Goal: Task Accomplishment & Management: Use online tool/utility

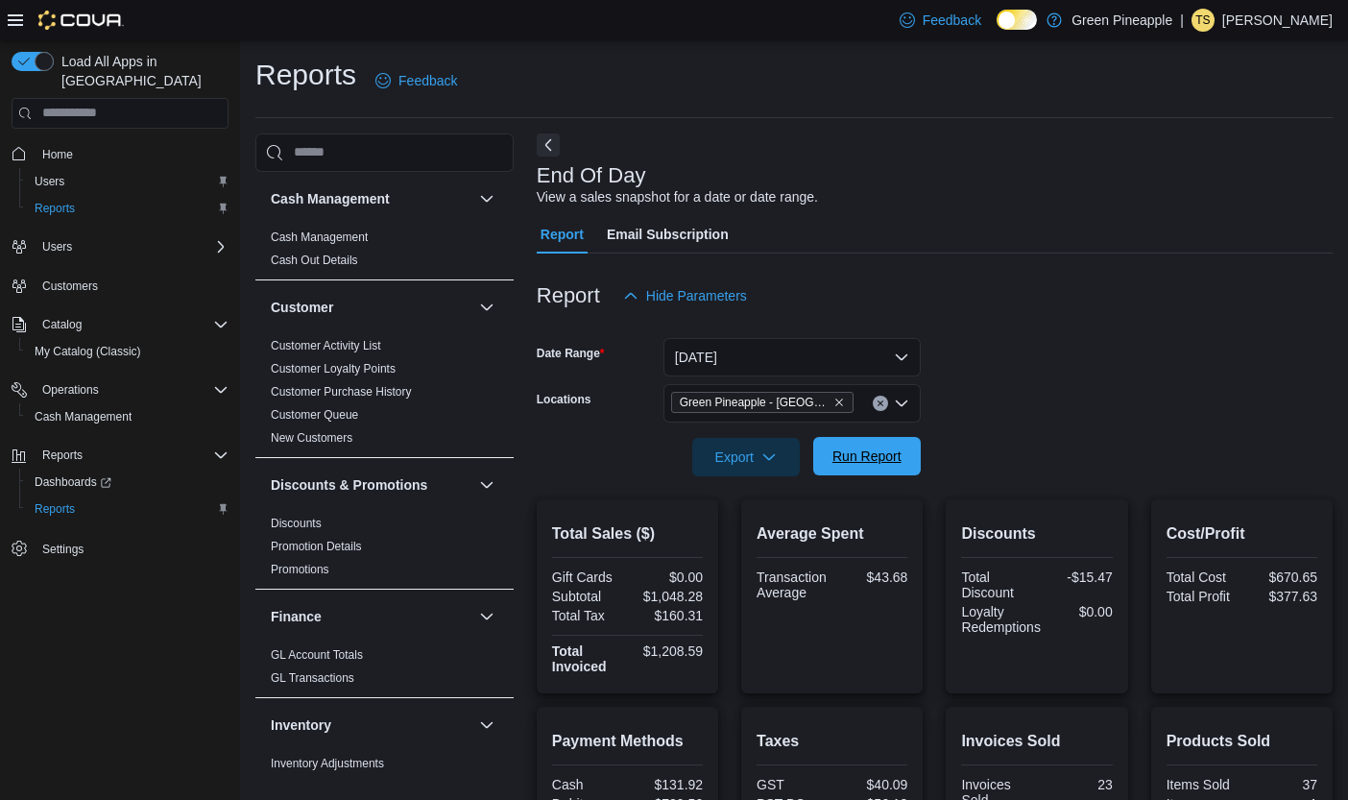
click at [871, 451] on span "Run Report" at bounding box center [866, 455] width 69 height 19
click at [871, 450] on span "Run Report" at bounding box center [866, 455] width 69 height 19
click at [845, 471] on span "Run Report" at bounding box center [867, 456] width 84 height 38
click at [872, 468] on span "Run Report" at bounding box center [867, 456] width 84 height 38
drag, startPoint x: 874, startPoint y: 456, endPoint x: 618, endPoint y: 98, distance: 439.8
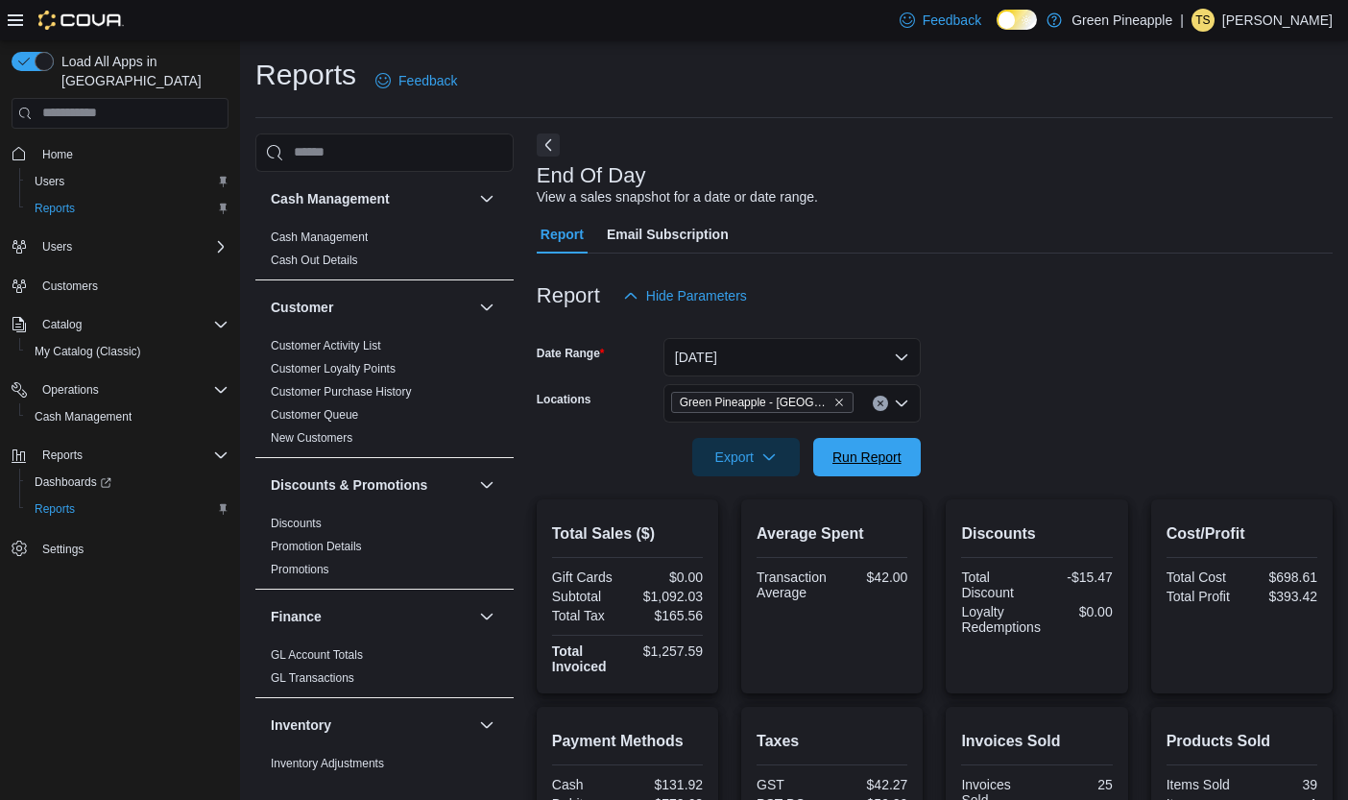
click at [874, 456] on span "Run Report" at bounding box center [866, 456] width 69 height 19
click at [868, 450] on span "Run Report" at bounding box center [866, 455] width 69 height 19
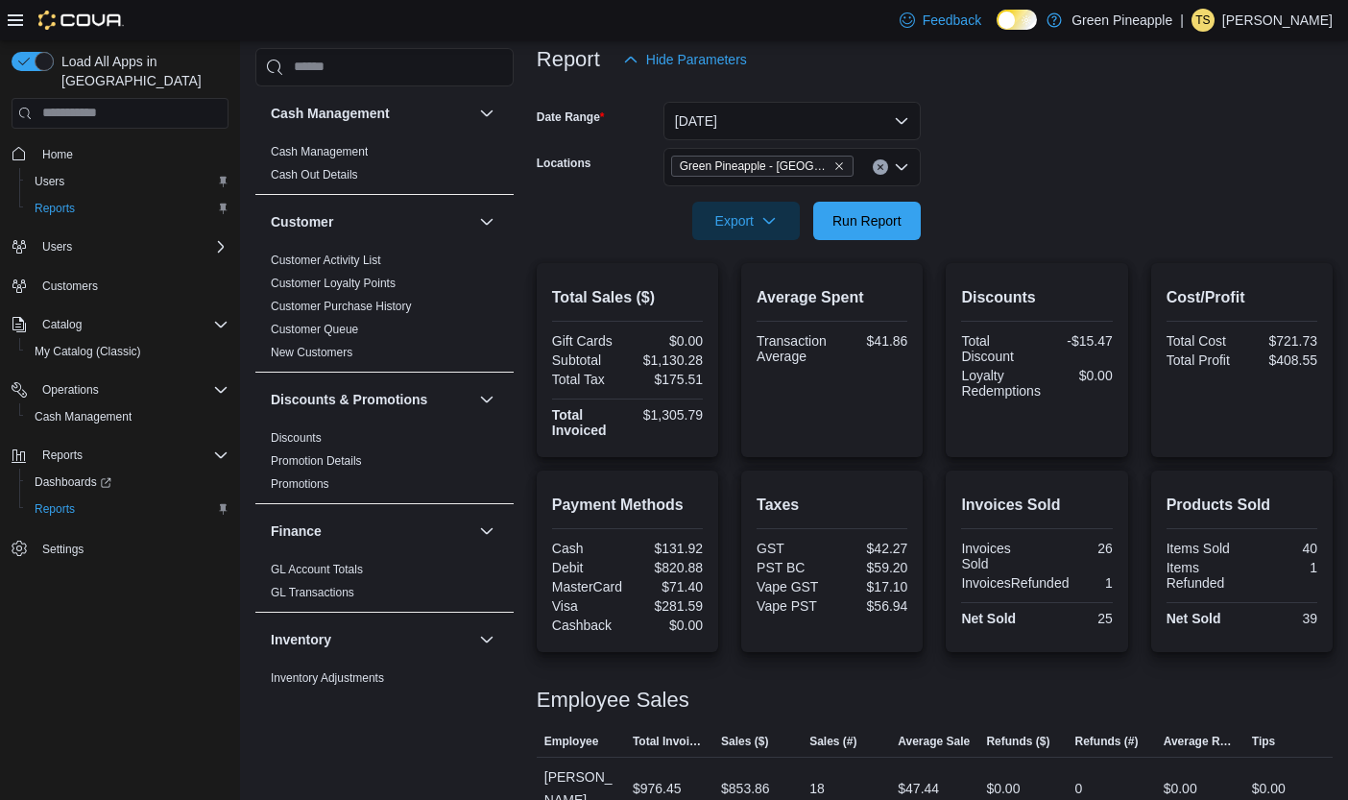
scroll to position [284, 0]
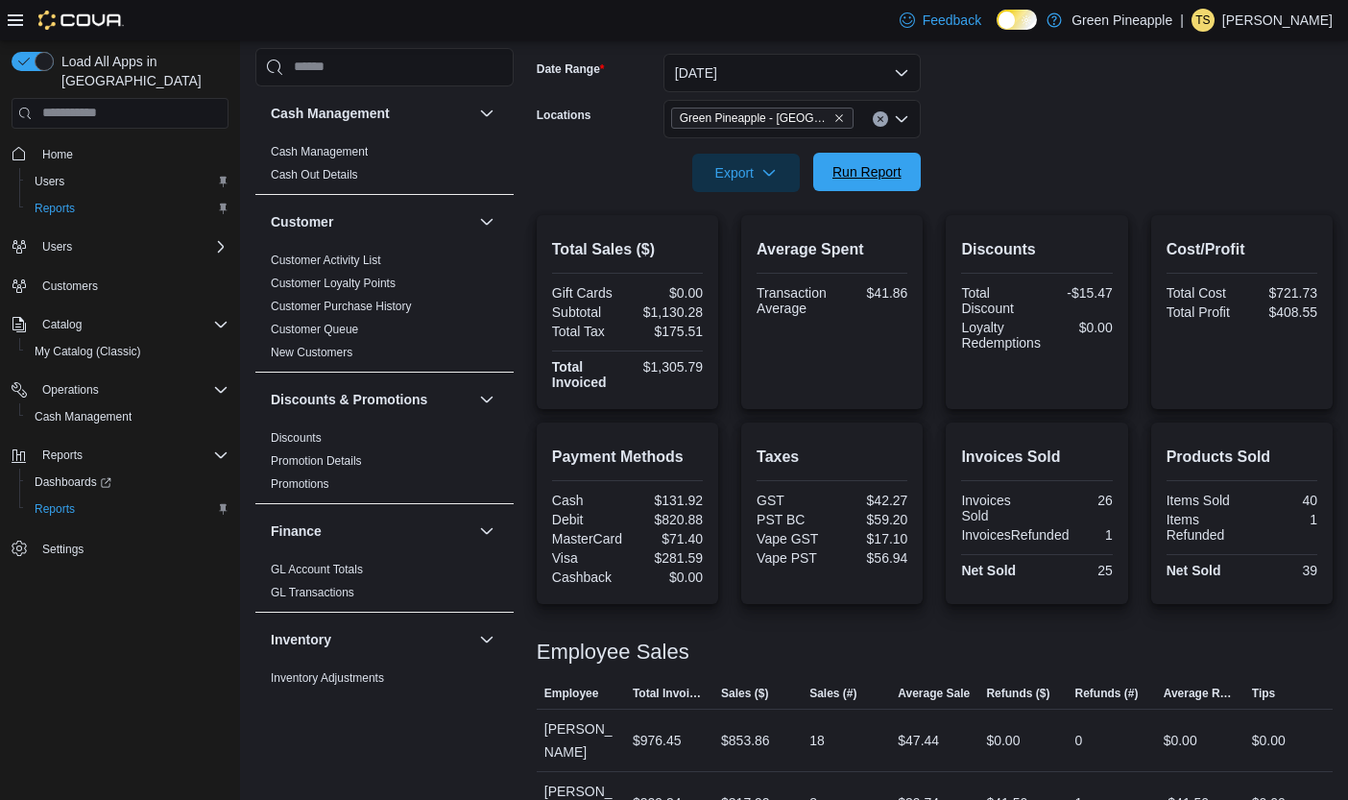
click at [868, 163] on span "Run Report" at bounding box center [866, 171] width 69 height 19
click at [899, 170] on span "Run Report" at bounding box center [866, 171] width 69 height 19
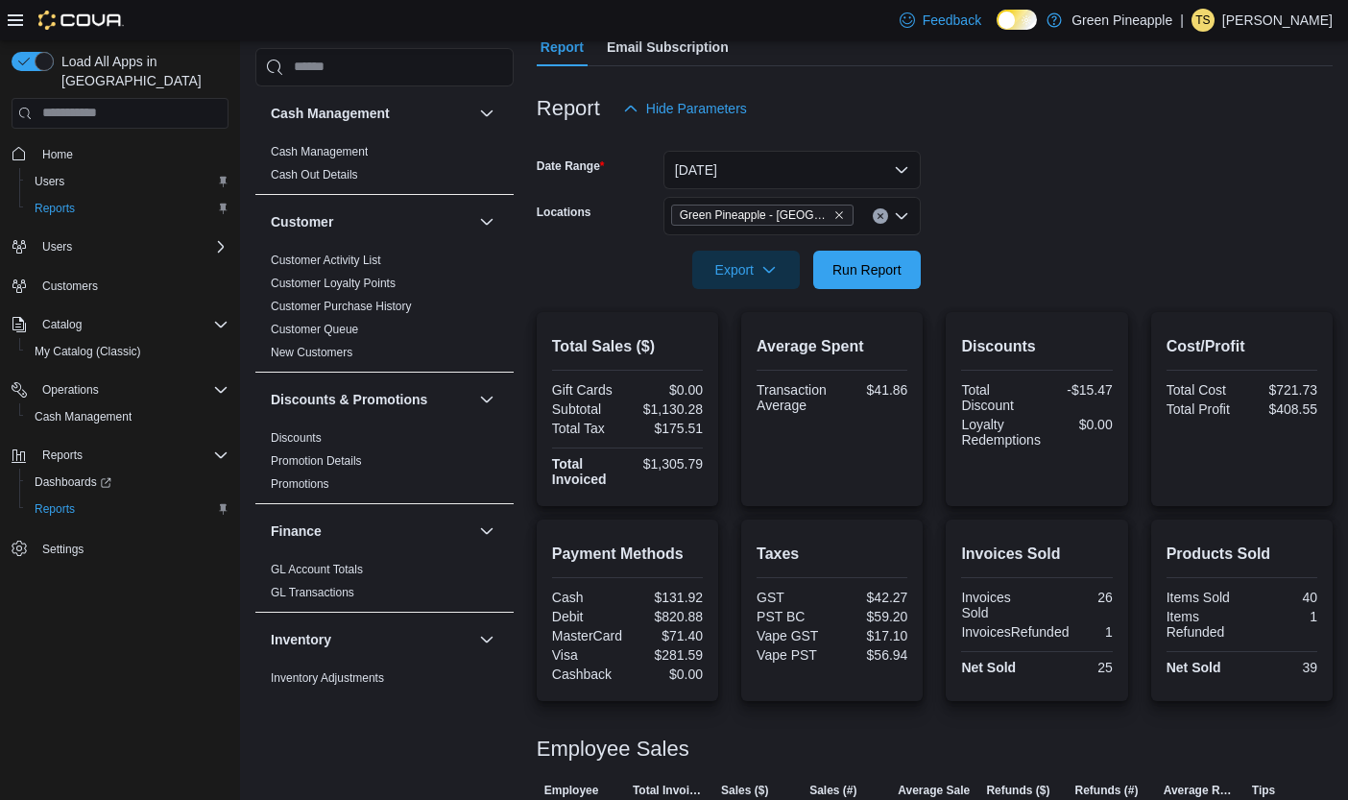
scroll to position [183, 0]
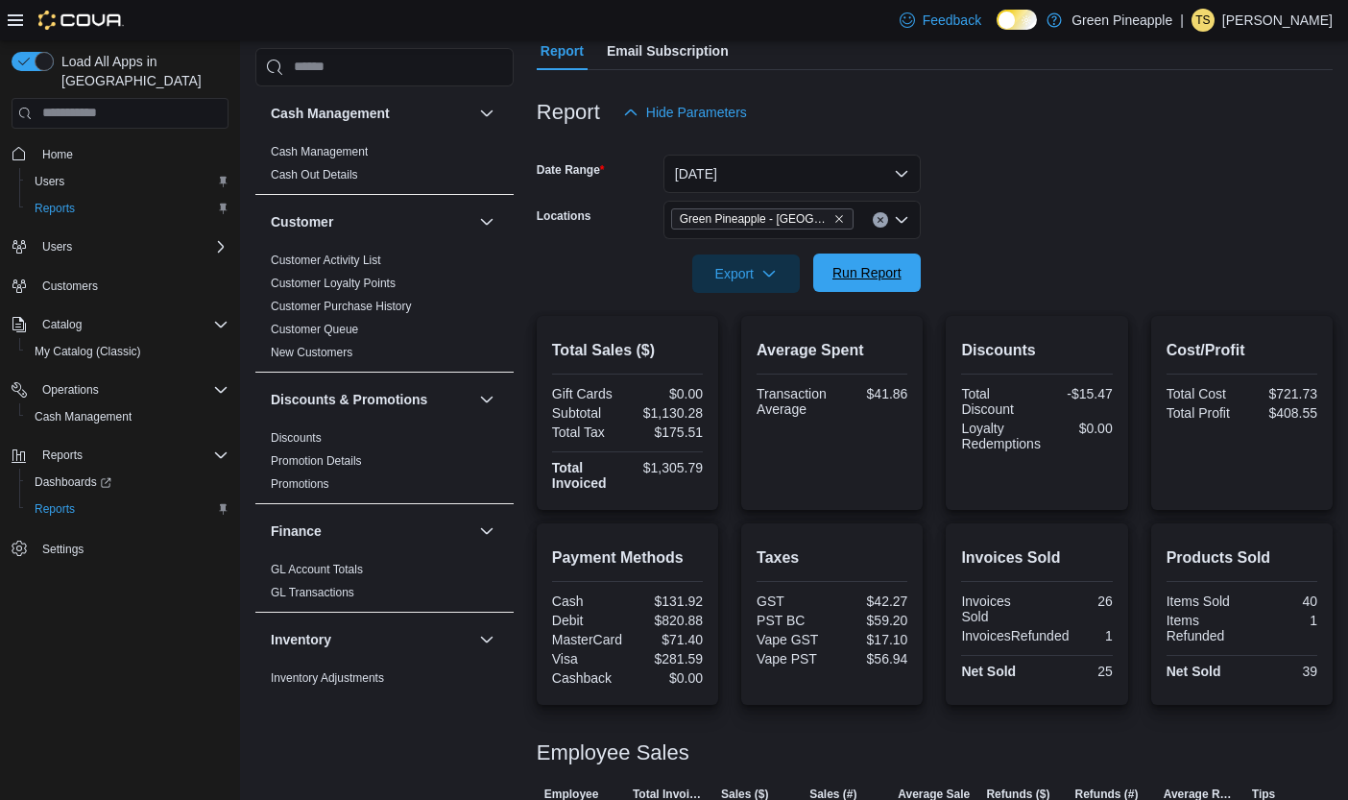
click at [852, 288] on span "Run Report" at bounding box center [867, 272] width 84 height 38
click at [844, 285] on span "Run Report" at bounding box center [867, 272] width 84 height 38
drag, startPoint x: 653, startPoint y: 410, endPoint x: 689, endPoint y: 415, distance: 36.8
click at [716, 415] on div "Total Sales ($) Gift Cards $0.00 Subtotal $1,130.28 Total Tax $175.51 Total Inv…" at bounding box center [627, 413] width 181 height 194
copy div "1,130.28"
